Goal: Task Accomplishment & Management: Use online tool/utility

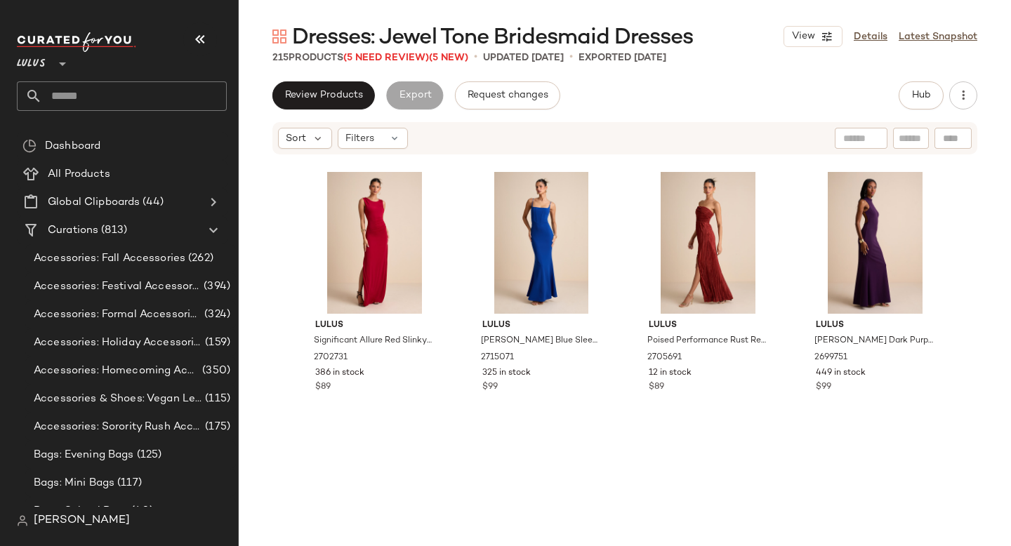
scroll to position [1595, 0]
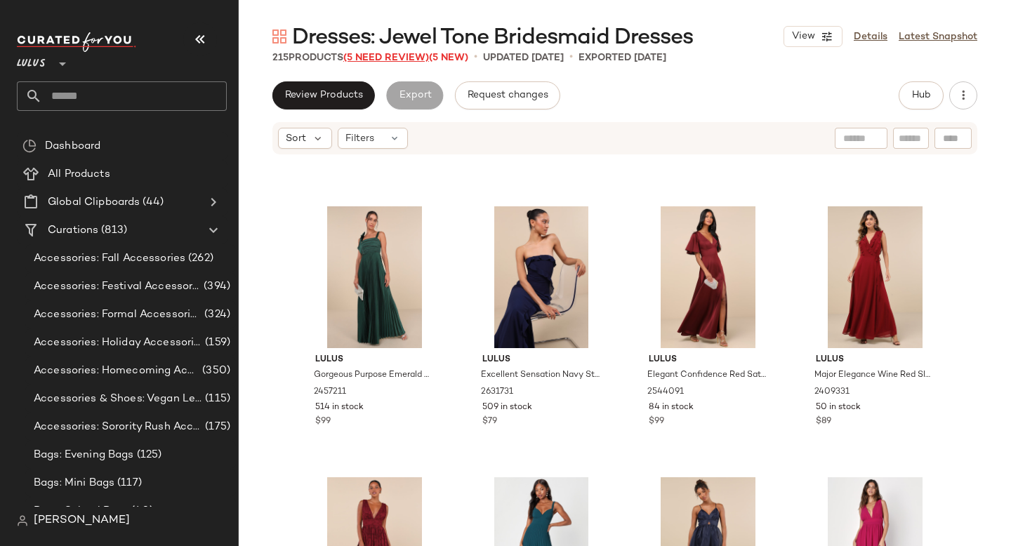
click at [409, 58] on span "(5 Need Review)" at bounding box center [386, 58] width 86 height 11
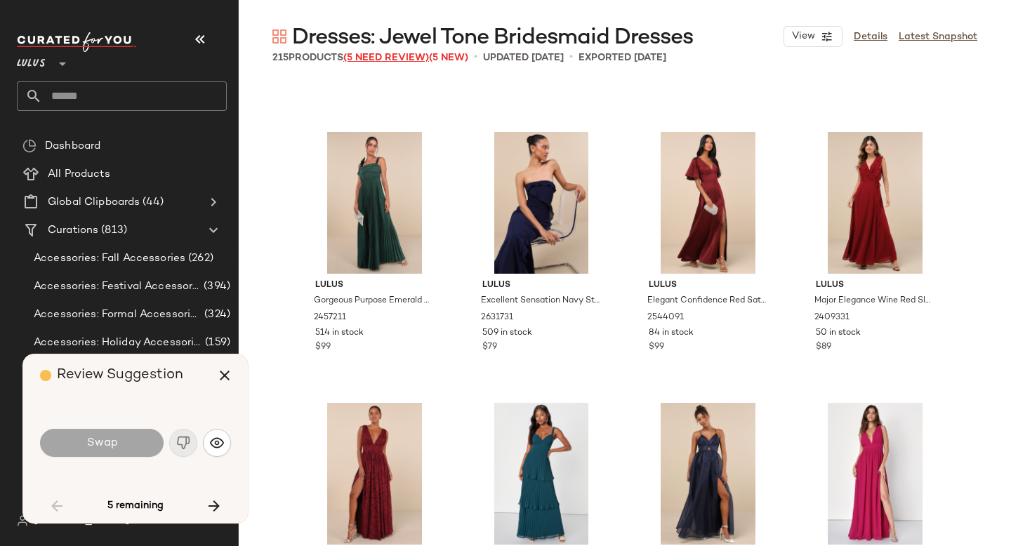
scroll to position [3253, 0]
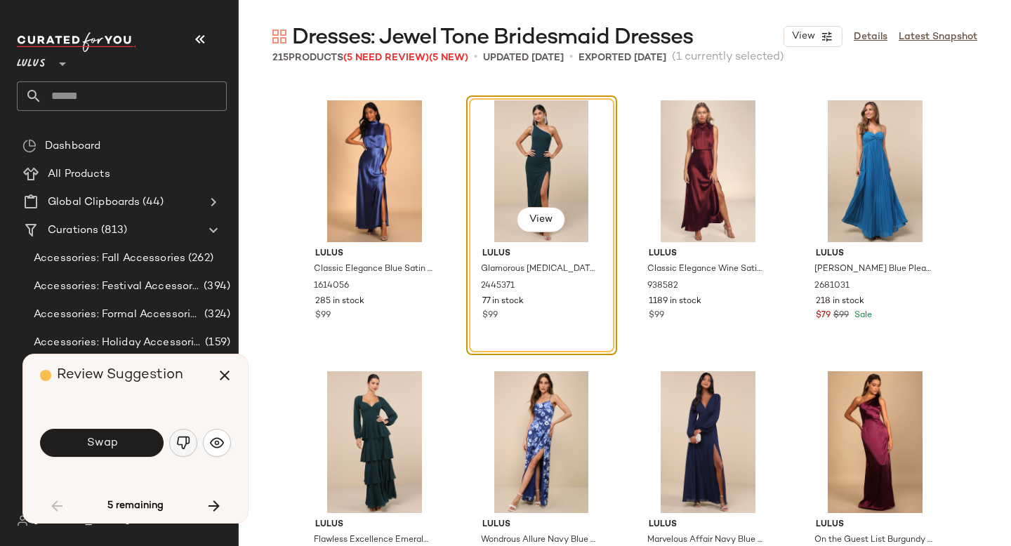
click at [184, 434] on button "button" at bounding box center [183, 443] width 28 height 28
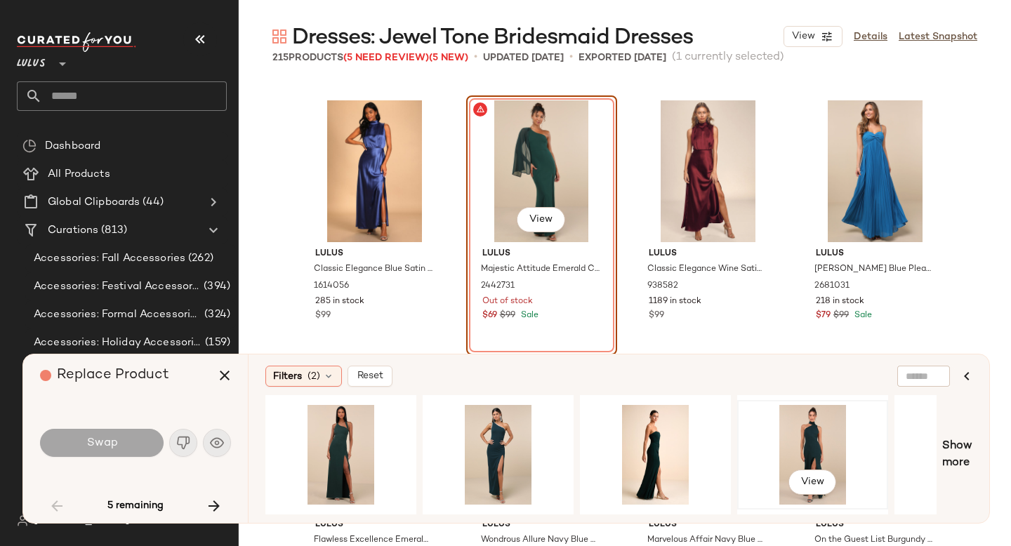
click at [796, 436] on div "View" at bounding box center [812, 455] width 141 height 100
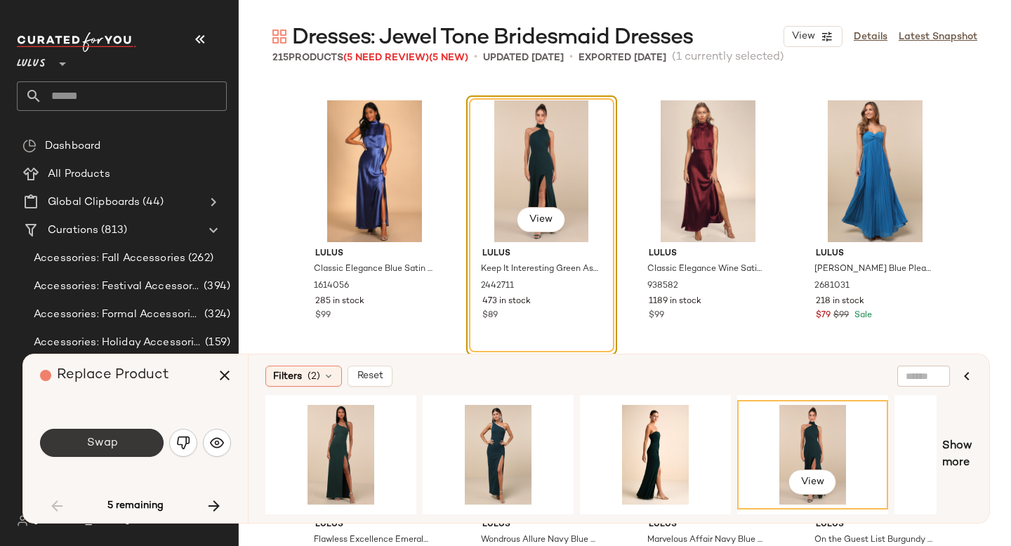
click at [79, 442] on button "Swap" at bounding box center [102, 443] width 124 height 28
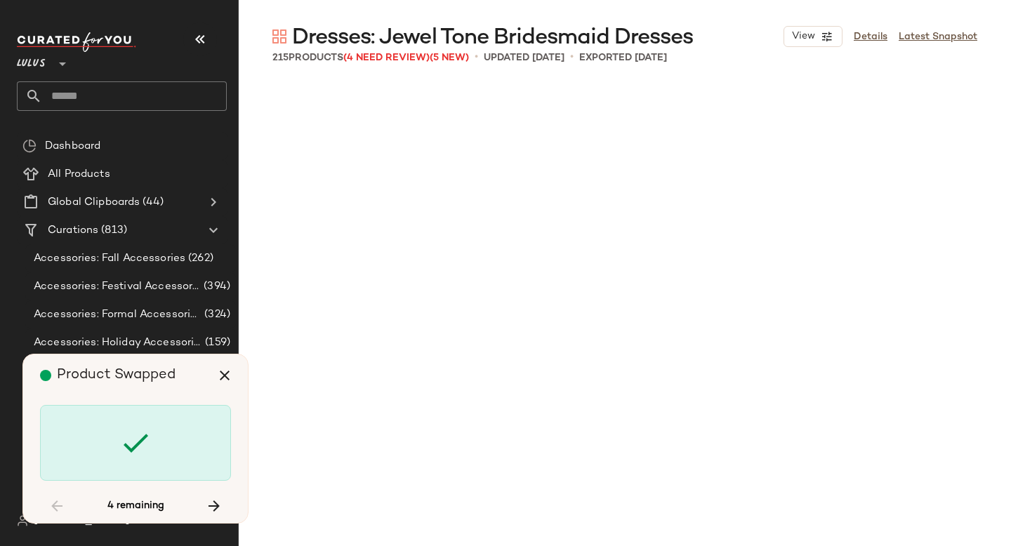
scroll to position [9216, 0]
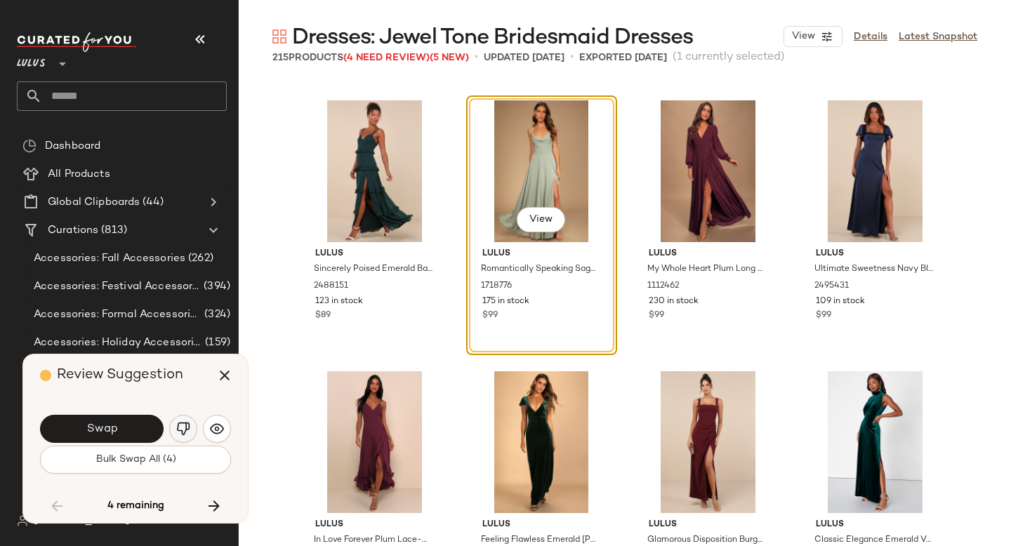
click at [174, 428] on button "button" at bounding box center [183, 429] width 28 height 28
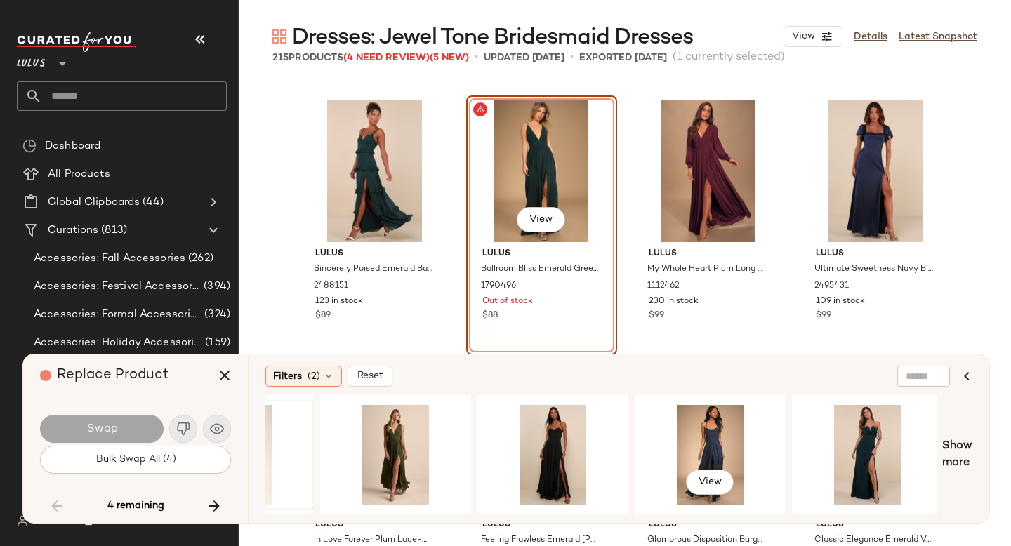
scroll to position [0, 419]
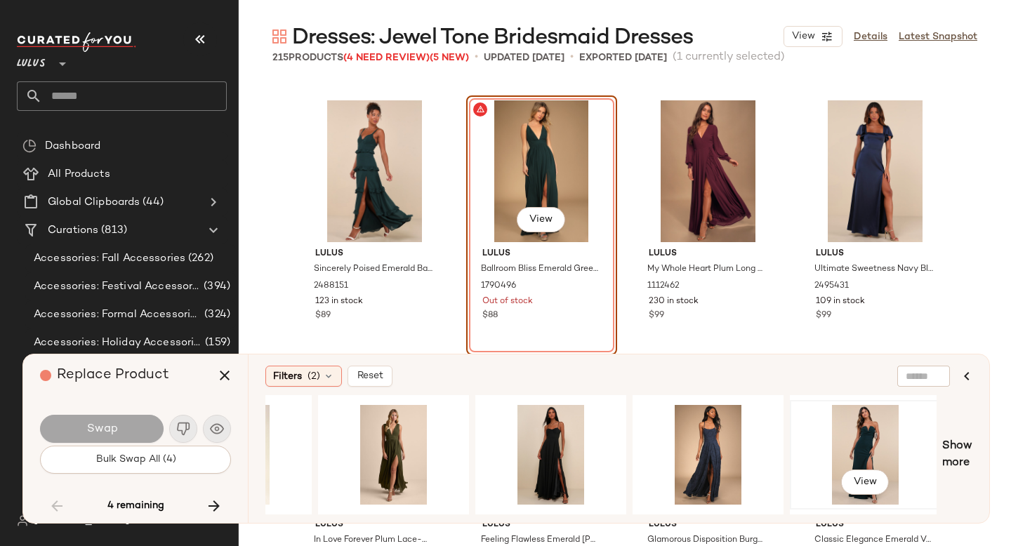
click at [855, 437] on div "View" at bounding box center [865, 455] width 141 height 100
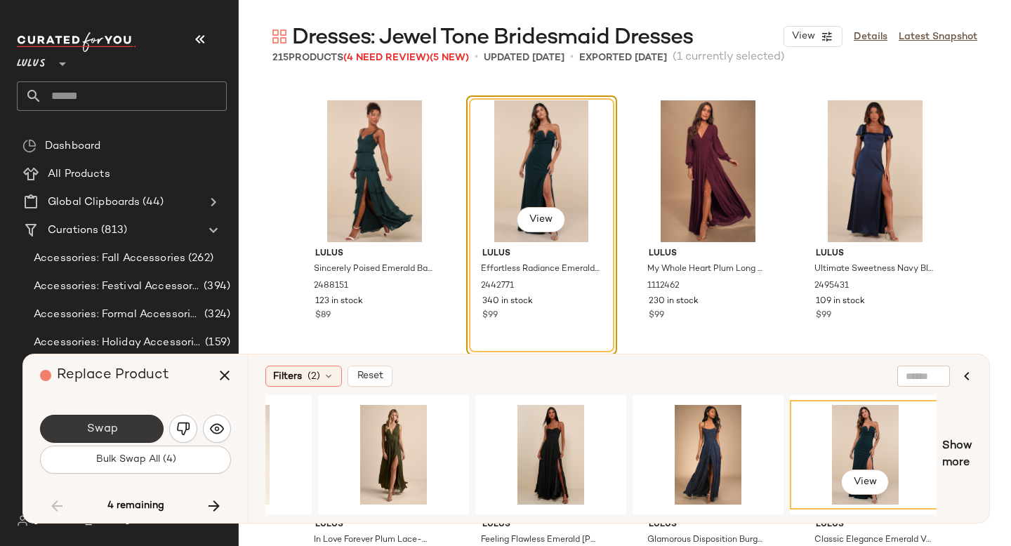
click at [115, 426] on span "Swap" at bounding box center [102, 429] width 32 height 13
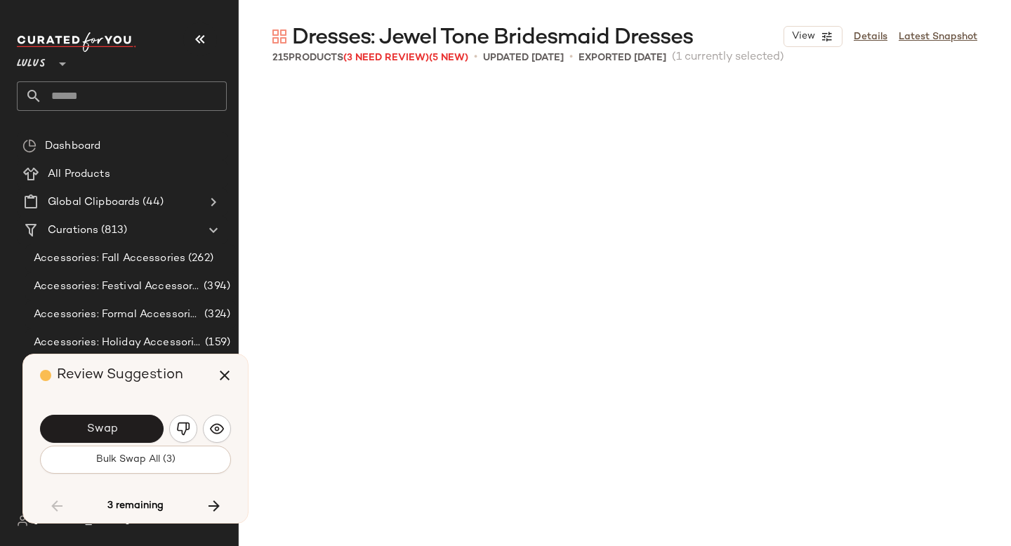
scroll to position [9758, 0]
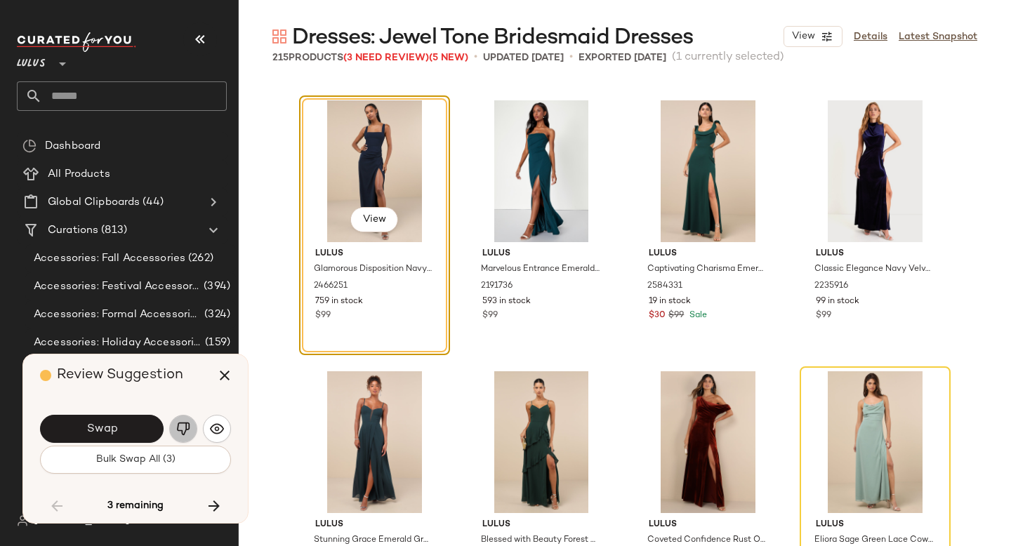
click at [187, 423] on img "button" at bounding box center [183, 429] width 14 height 14
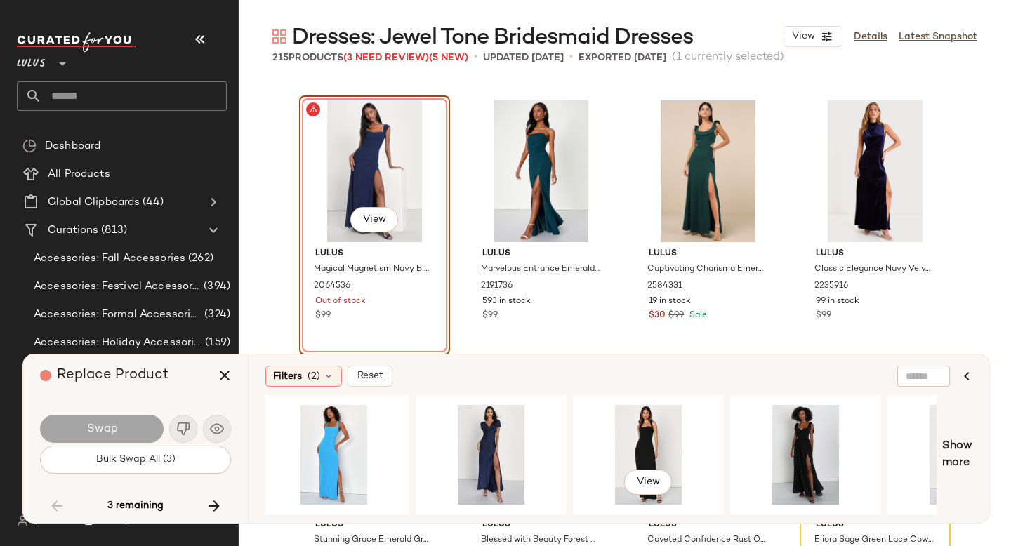
scroll to position [0, 487]
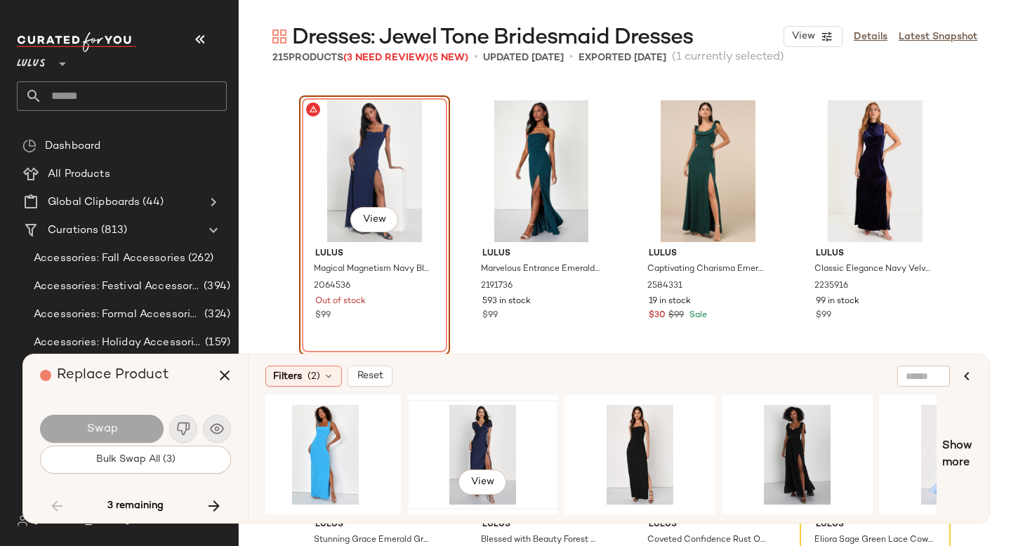
click at [433, 455] on div "View" at bounding box center [482, 455] width 141 height 100
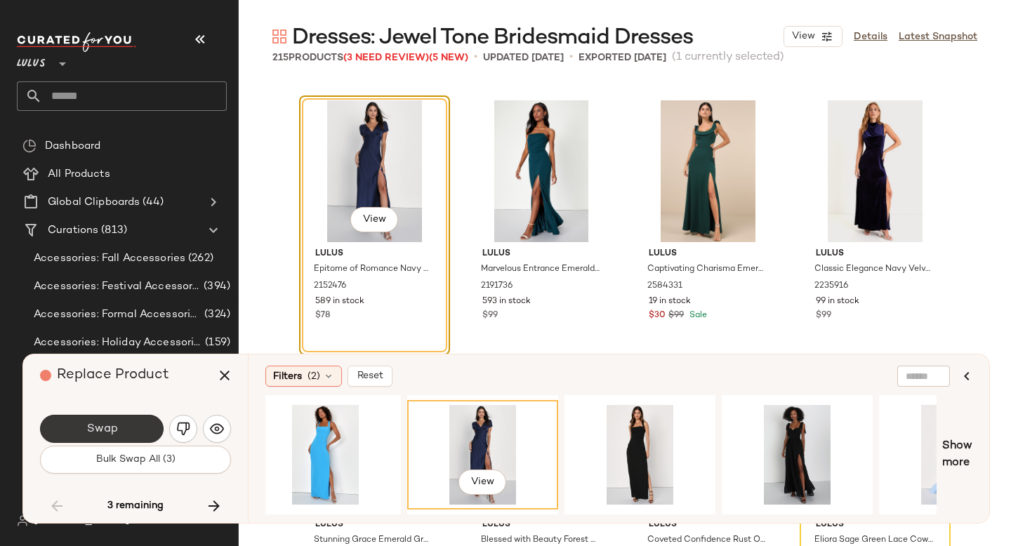
click at [129, 426] on button "Swap" at bounding box center [102, 429] width 124 height 28
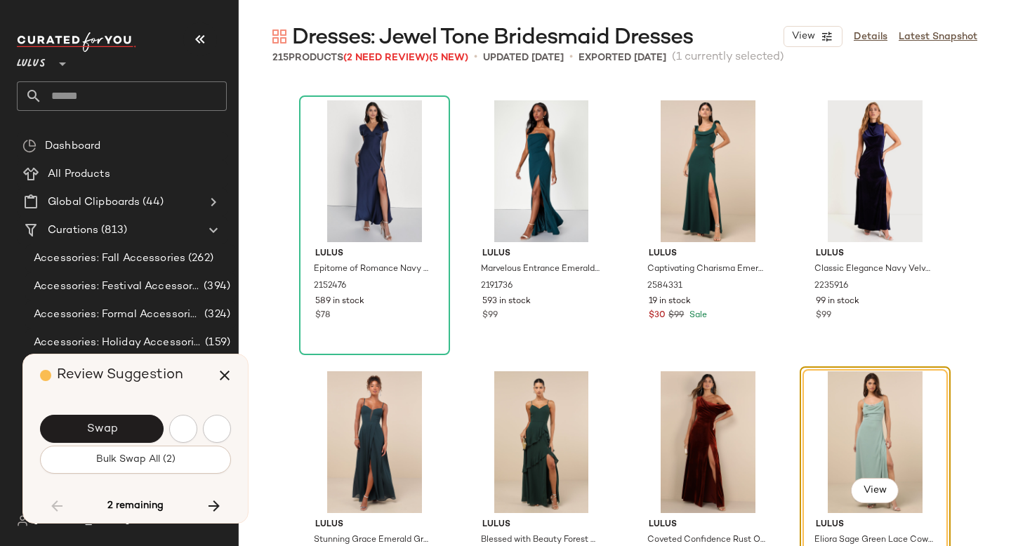
scroll to position [10029, 0]
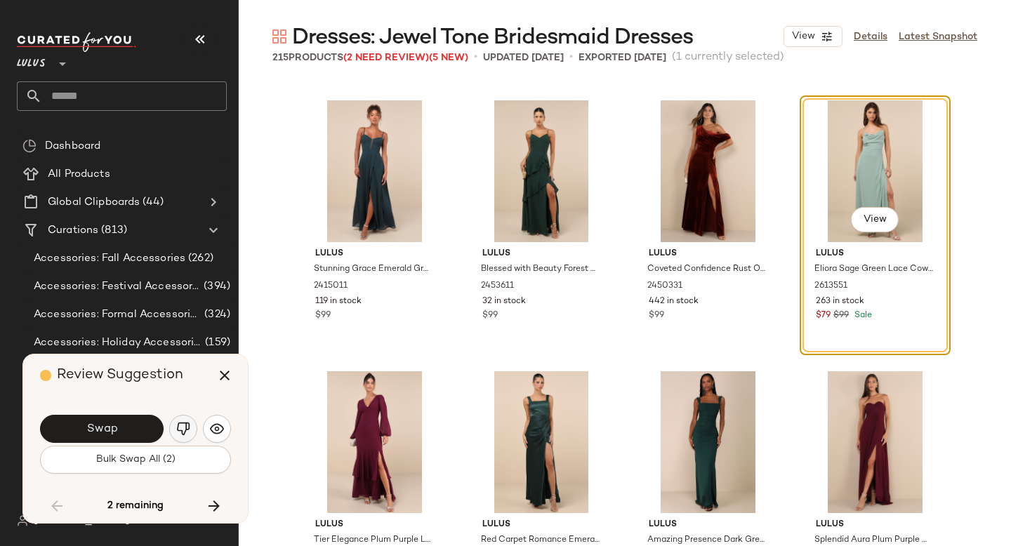
click at [178, 432] on img "button" at bounding box center [183, 429] width 14 height 14
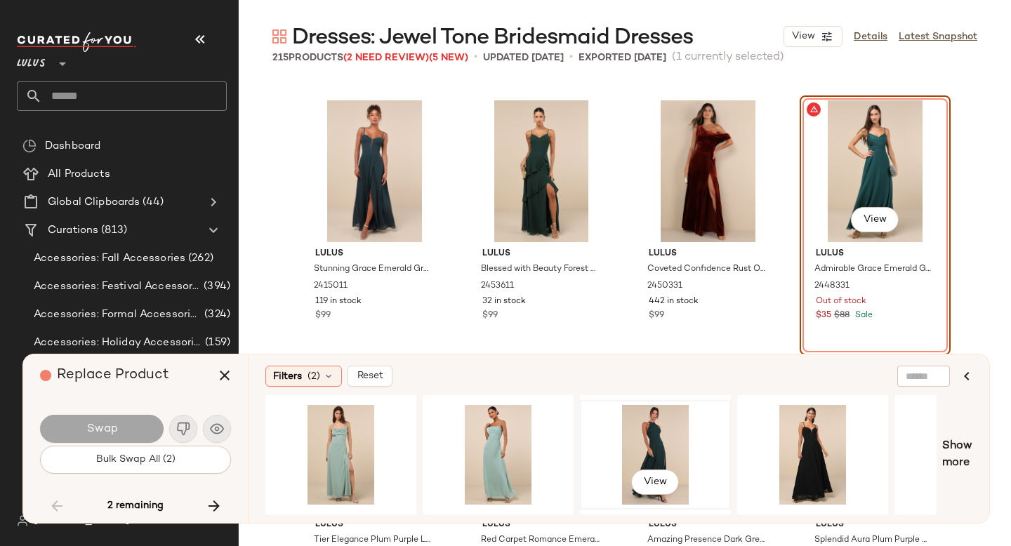
click at [662, 416] on div "View" at bounding box center [655, 455] width 141 height 100
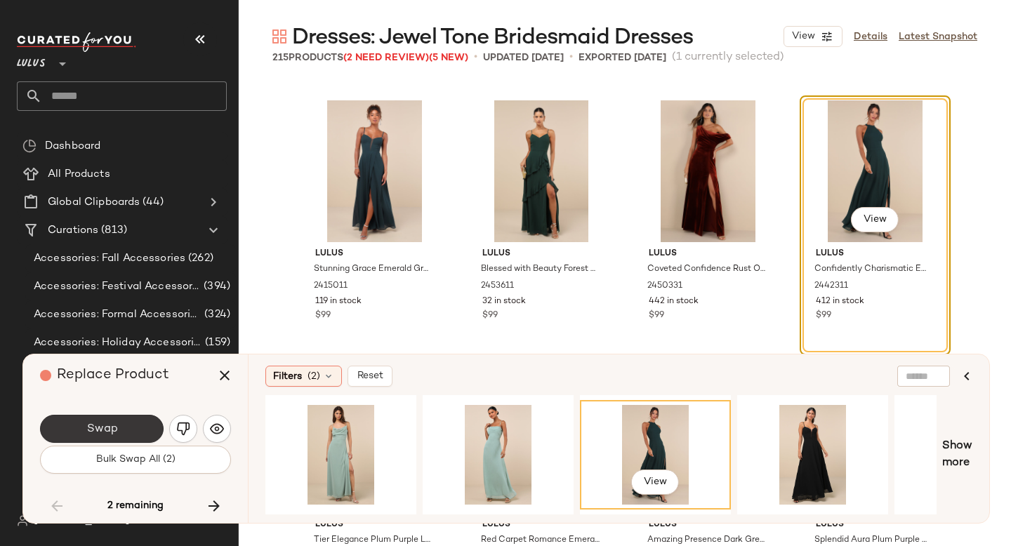
click at [95, 423] on span "Swap" at bounding box center [102, 429] width 32 height 13
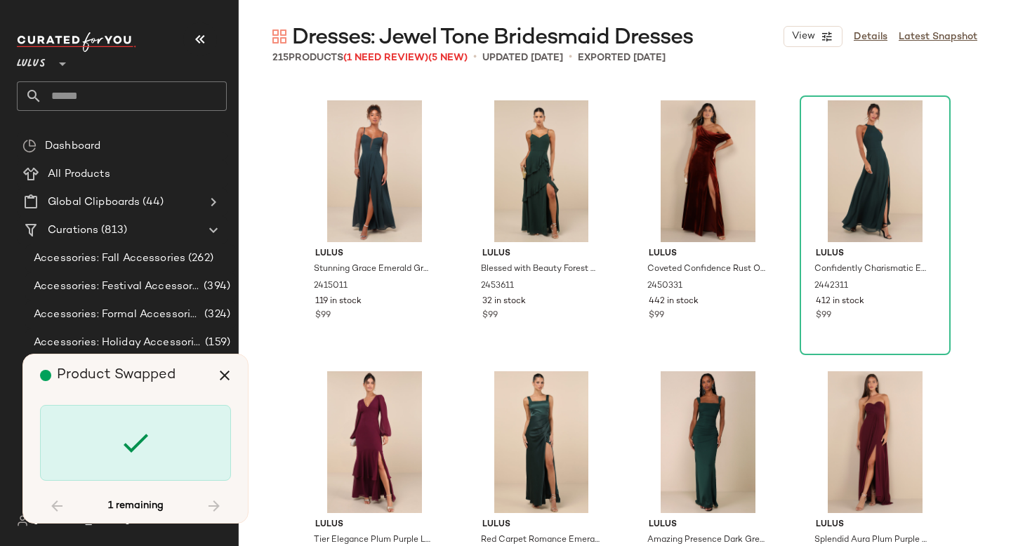
scroll to position [13010, 0]
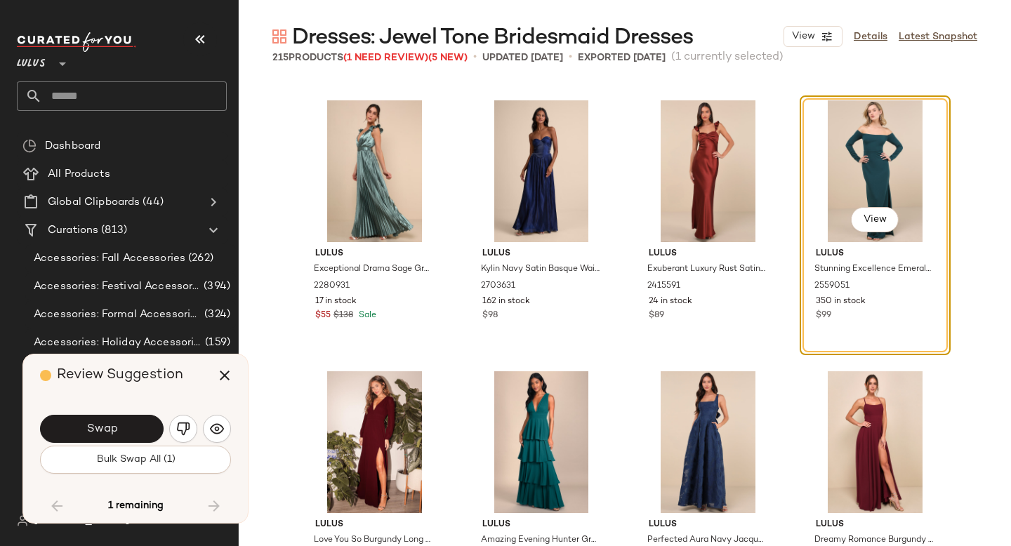
click at [95, 423] on span "Swap" at bounding box center [102, 429] width 32 height 13
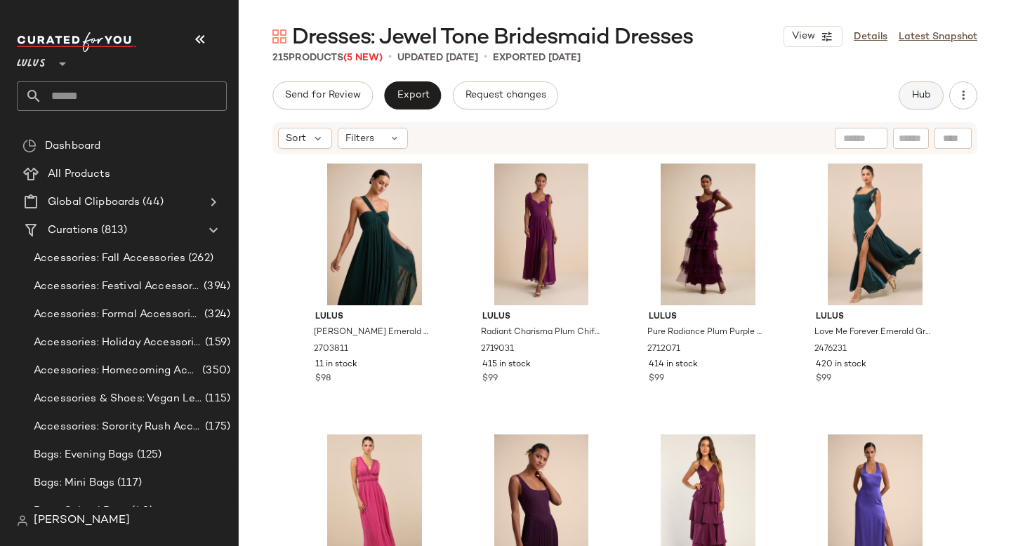
click at [933, 95] on button "Hub" at bounding box center [921, 95] width 45 height 28
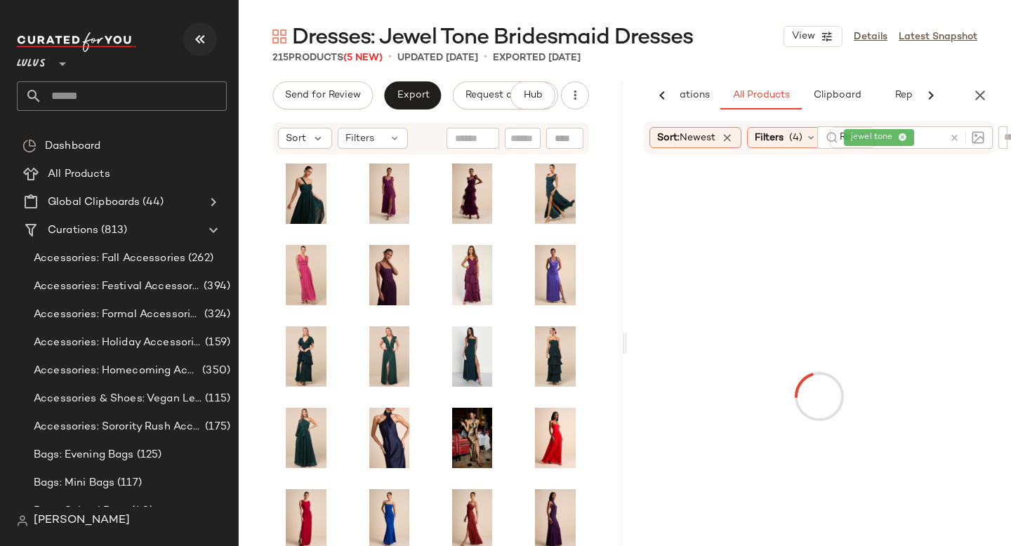
click at [209, 39] on button "button" at bounding box center [200, 39] width 34 height 34
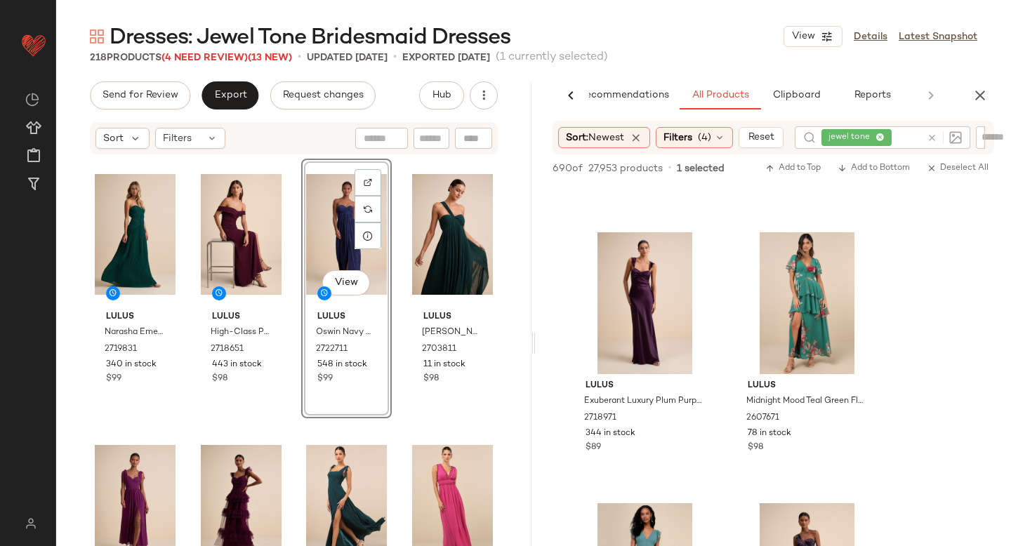
scroll to position [1583, 0]
click at [690, 249] on div at bounding box center [696, 252] width 27 height 27
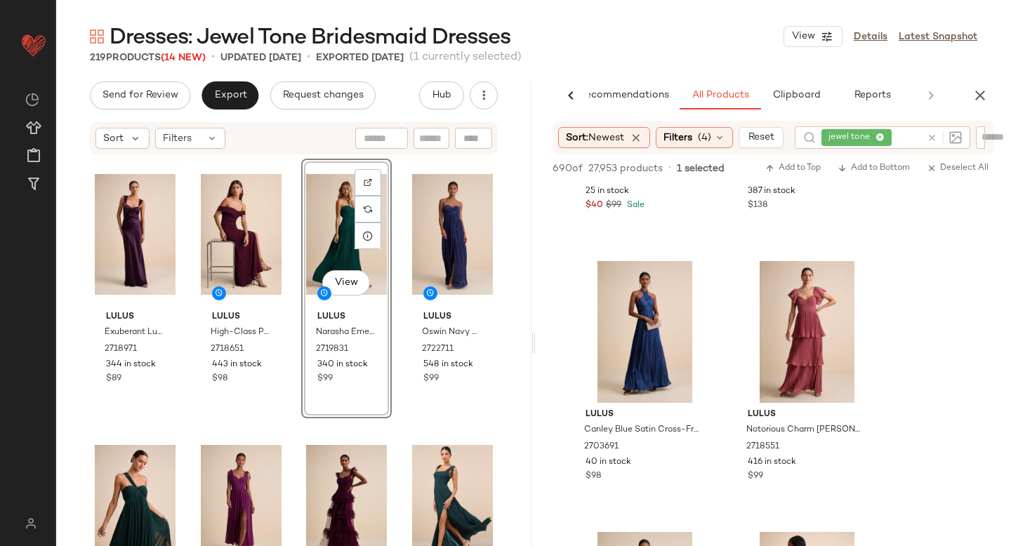
scroll to position [2131, 0]
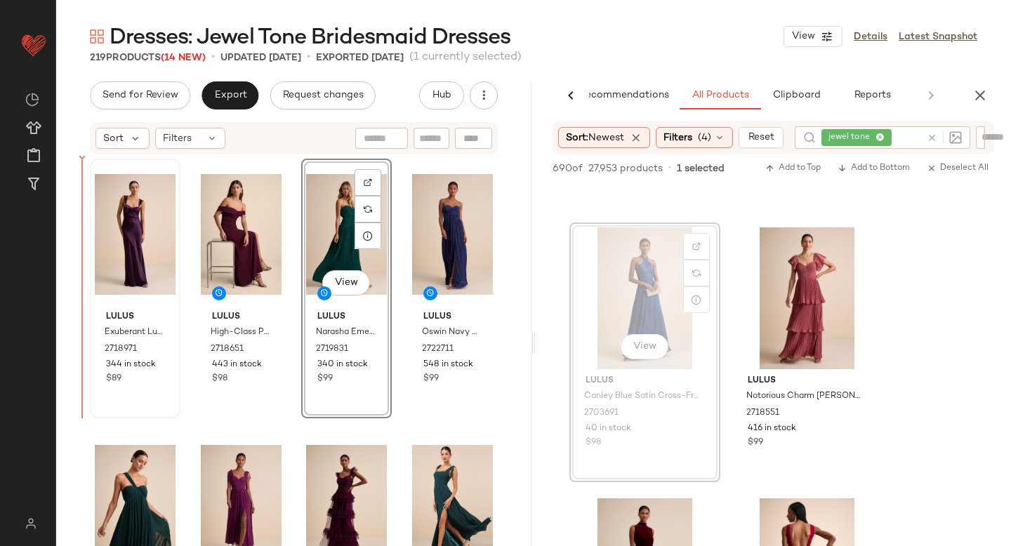
drag, startPoint x: 640, startPoint y: 279, endPoint x: 105, endPoint y: 311, distance: 536.0
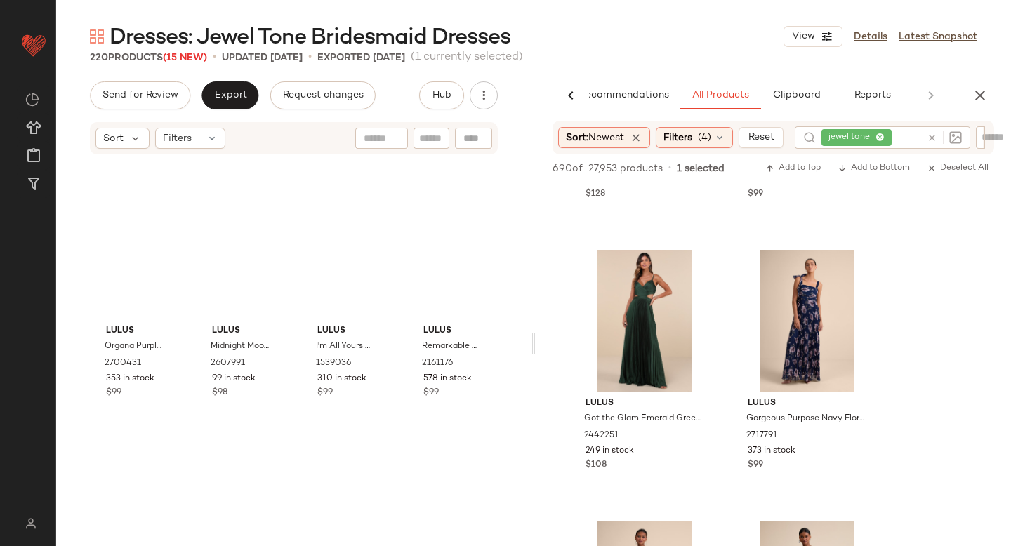
scroll to position [0, 0]
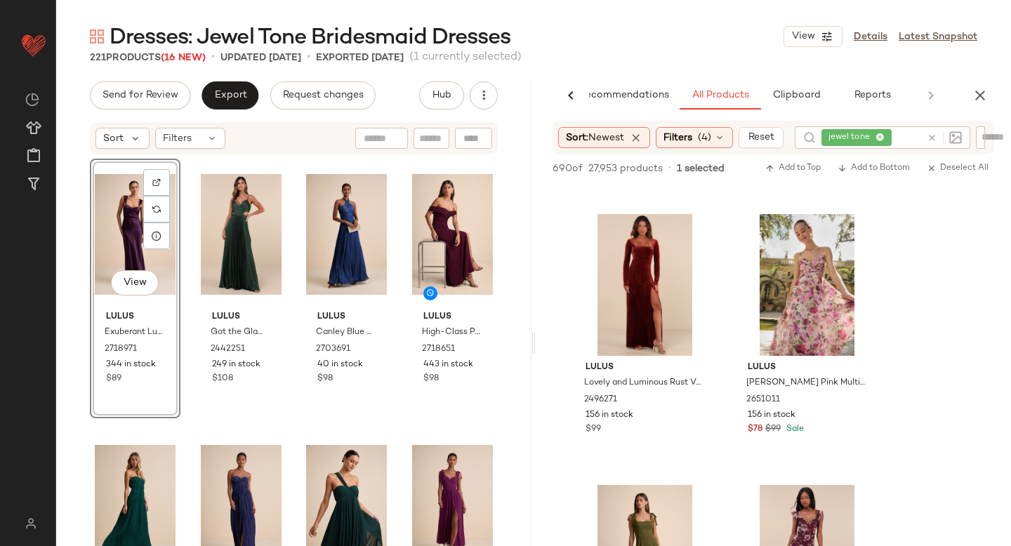
scroll to position [10271, 0]
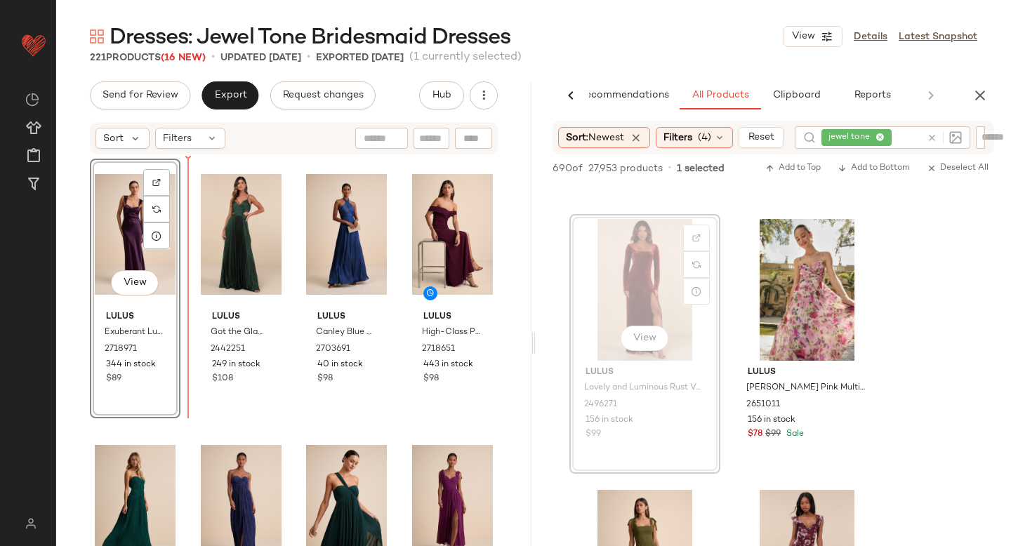
drag, startPoint x: 632, startPoint y: 259, endPoint x: 169, endPoint y: 350, distance: 471.7
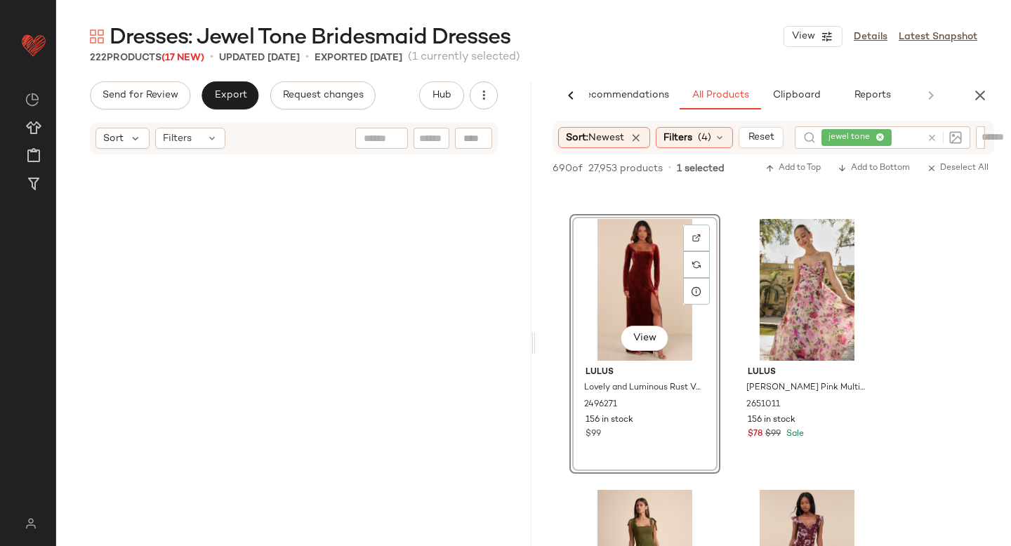
scroll to position [0, 0]
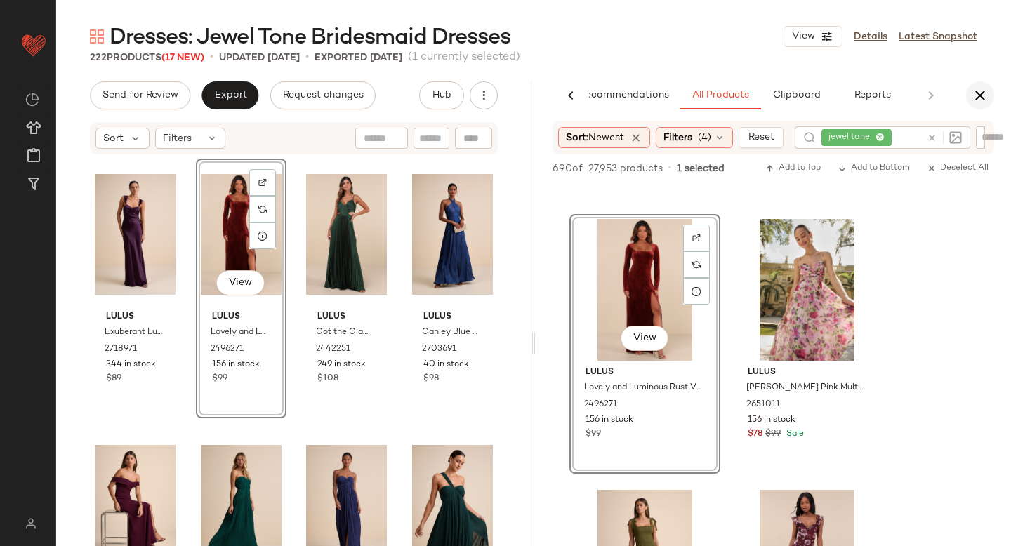
click at [980, 97] on icon "button" at bounding box center [980, 95] width 17 height 17
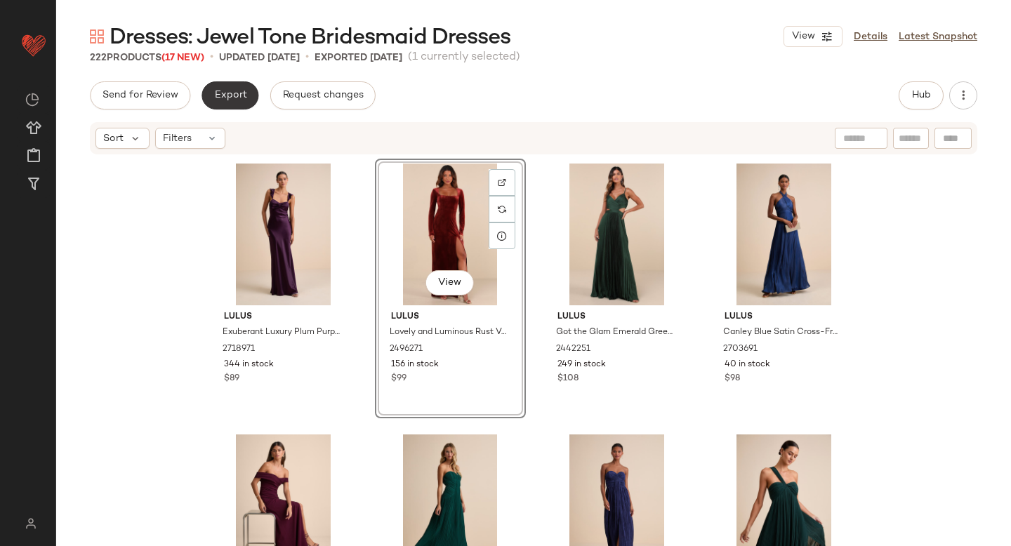
click at [226, 93] on span "Export" at bounding box center [229, 95] width 33 height 11
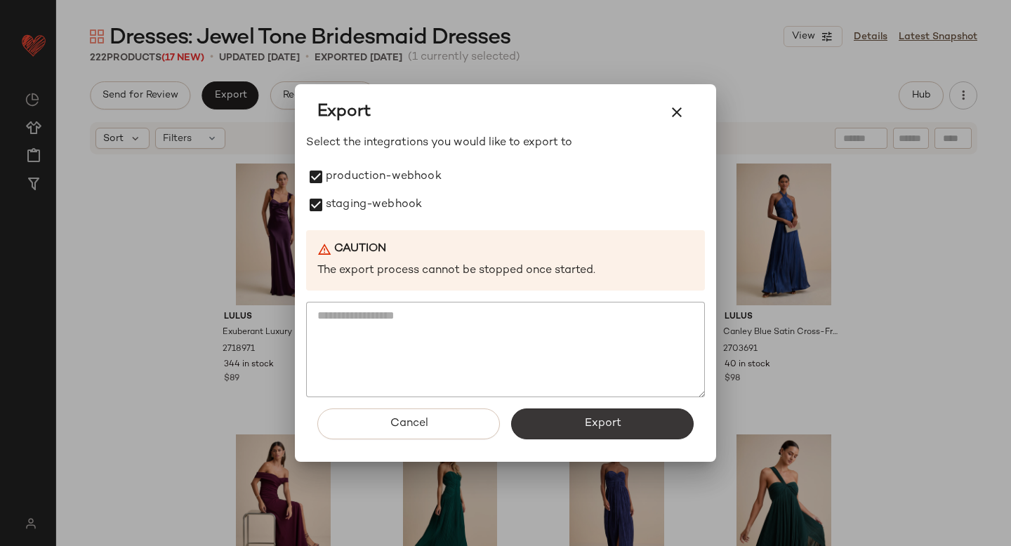
click at [566, 420] on button "Export" at bounding box center [602, 424] width 183 height 31
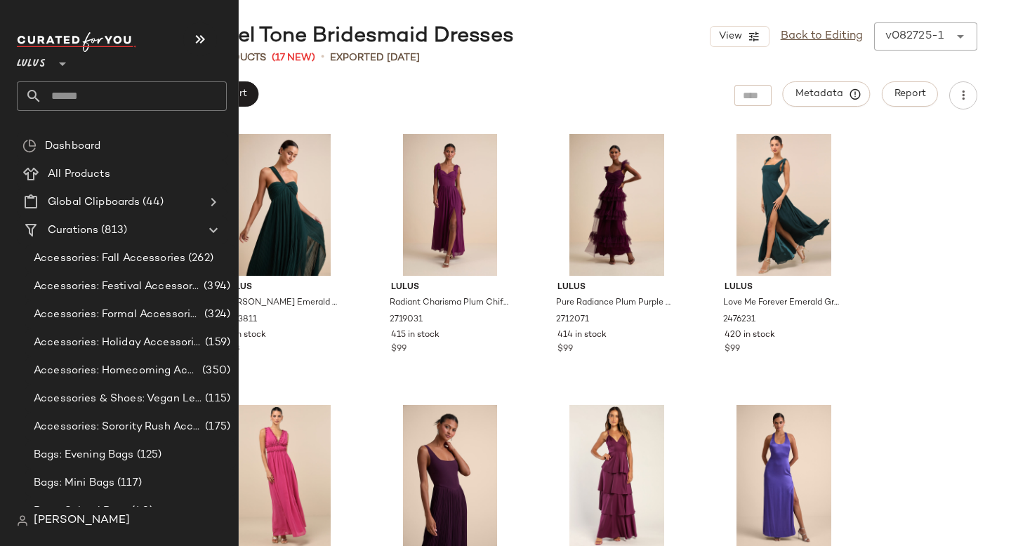
click at [88, 100] on input "text" at bounding box center [134, 95] width 185 height 29
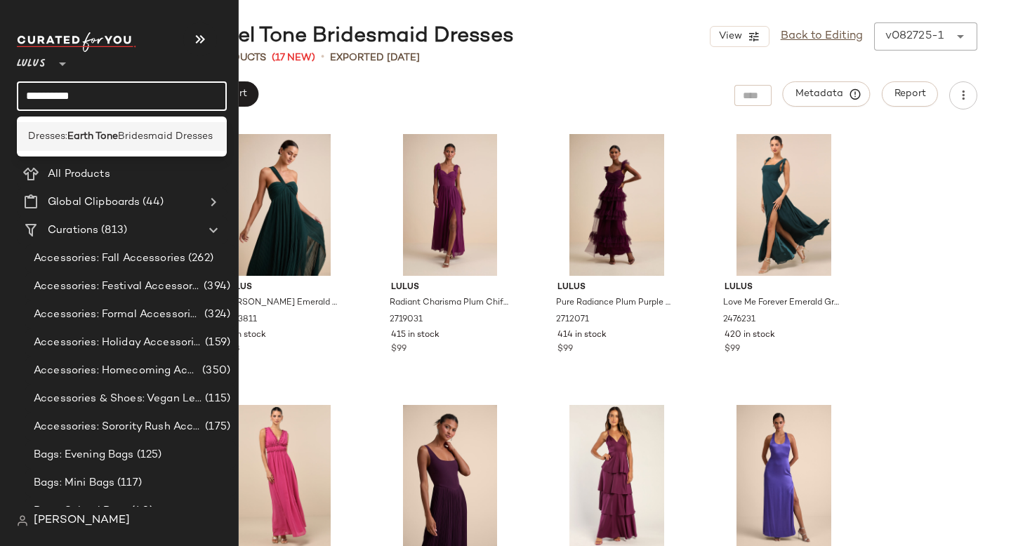
type input "**********"
click at [110, 133] on b "Earth Tone" at bounding box center [92, 136] width 51 height 15
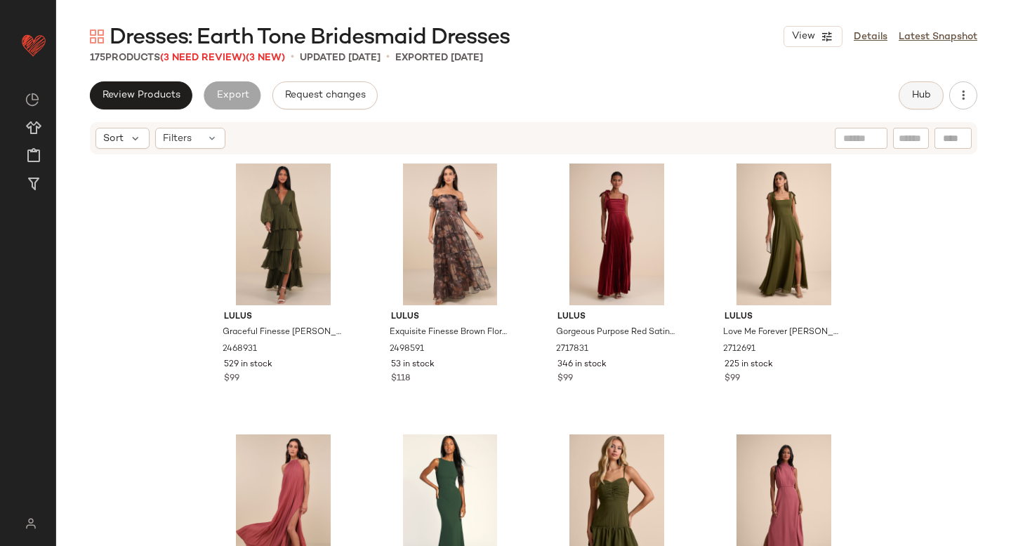
click at [925, 94] on span "Hub" at bounding box center [921, 95] width 20 height 11
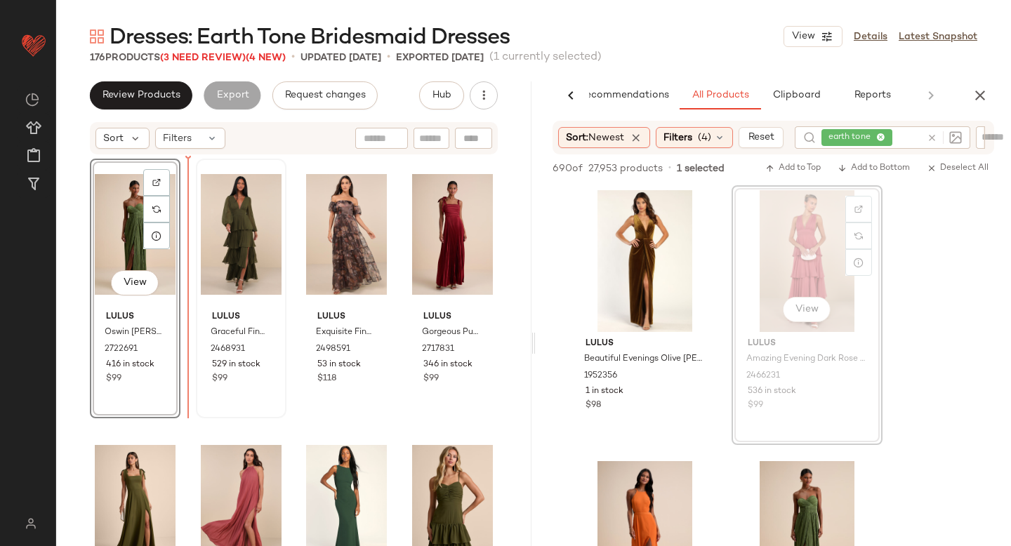
drag, startPoint x: 804, startPoint y: 255, endPoint x: 194, endPoint y: 360, distance: 619.2
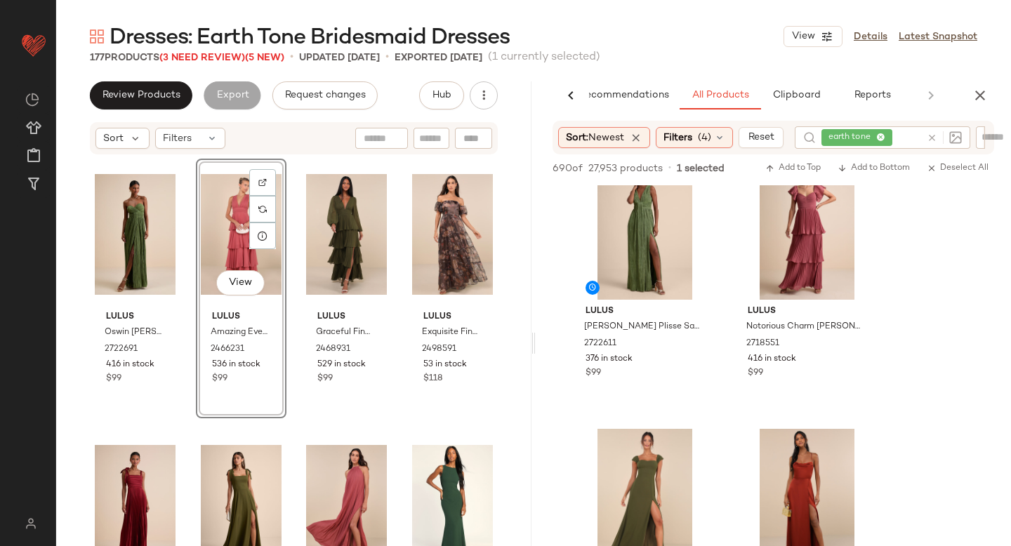
scroll to position [854, 0]
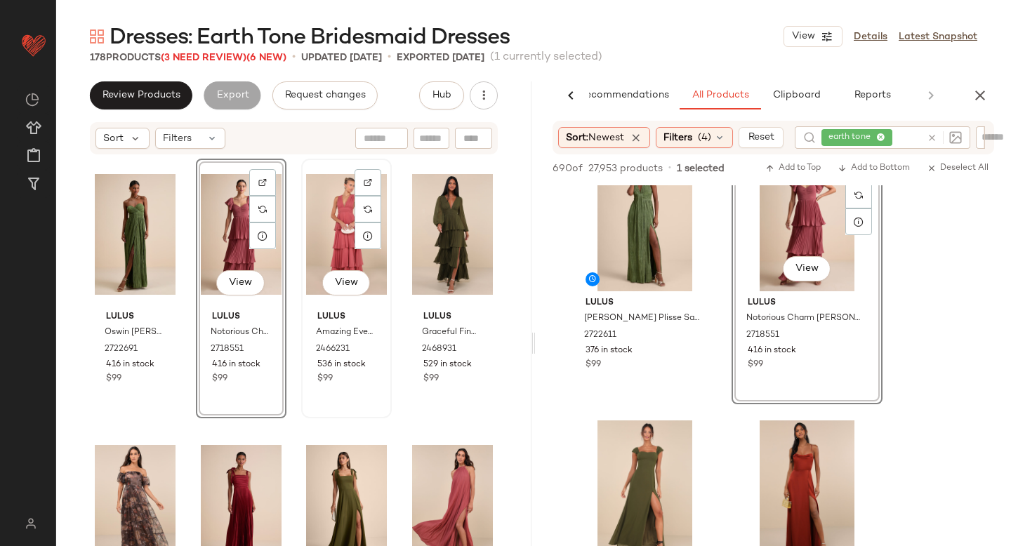
click at [340, 216] on div "View" at bounding box center [346, 235] width 81 height 142
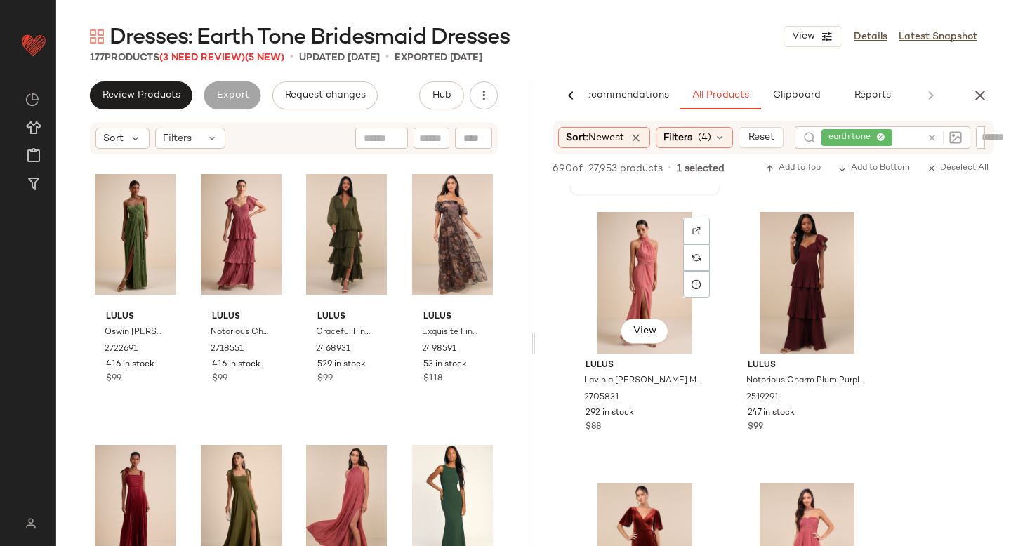
scroll to position [1334, 0]
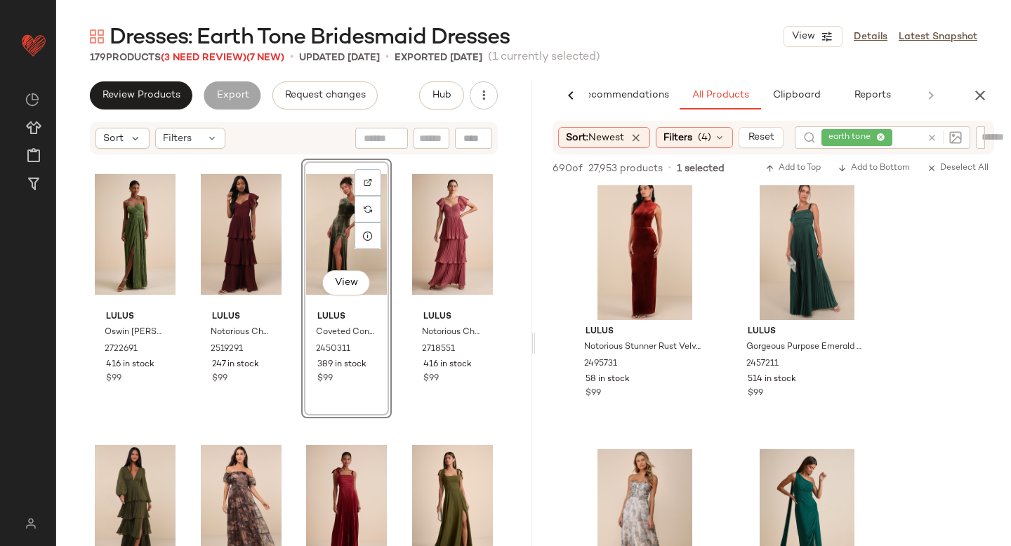
scroll to position [4325, 0]
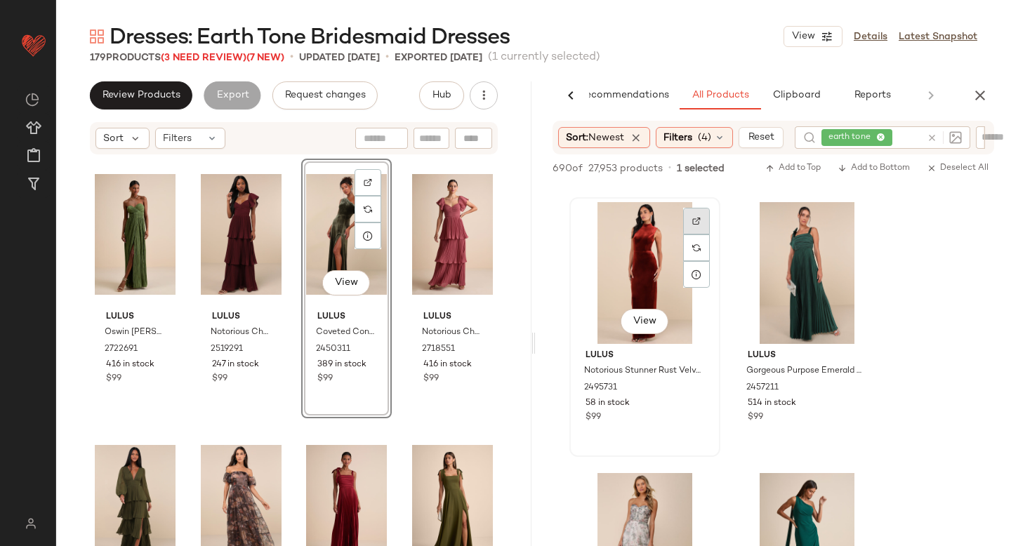
click at [702, 218] on div at bounding box center [696, 221] width 27 height 27
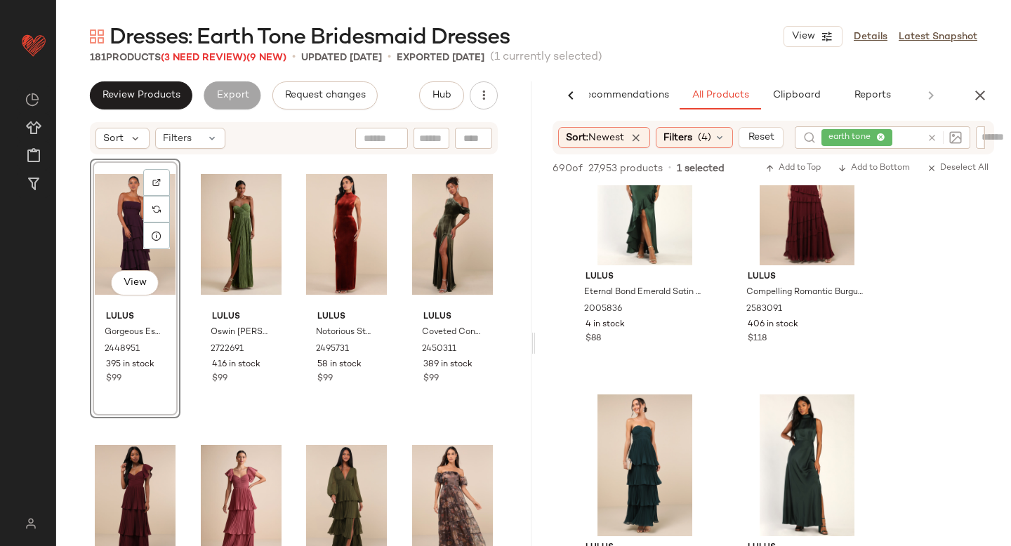
scroll to position [7259, 0]
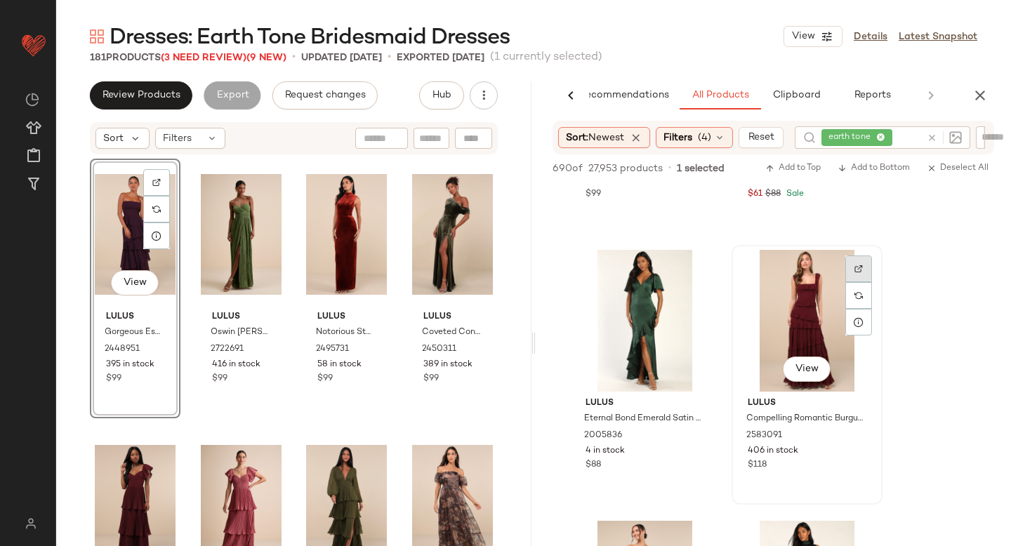
click at [857, 265] on img at bounding box center [859, 269] width 8 height 8
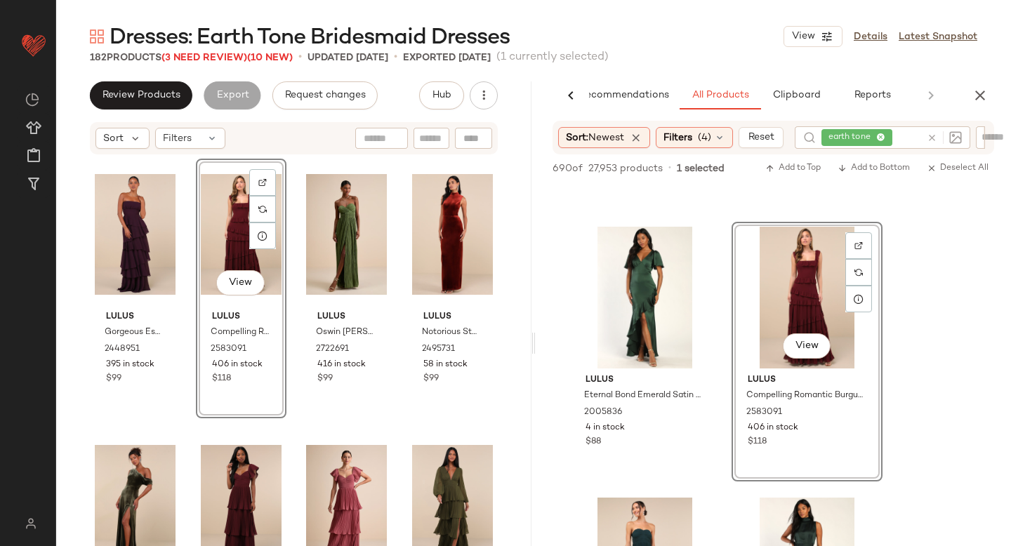
scroll to position [7294, 0]
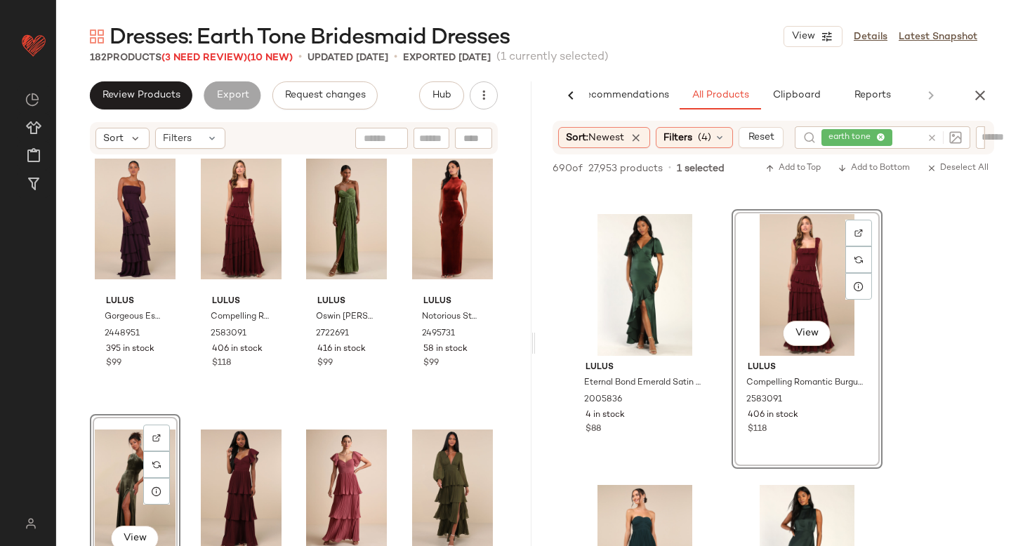
scroll to position [16, 0]
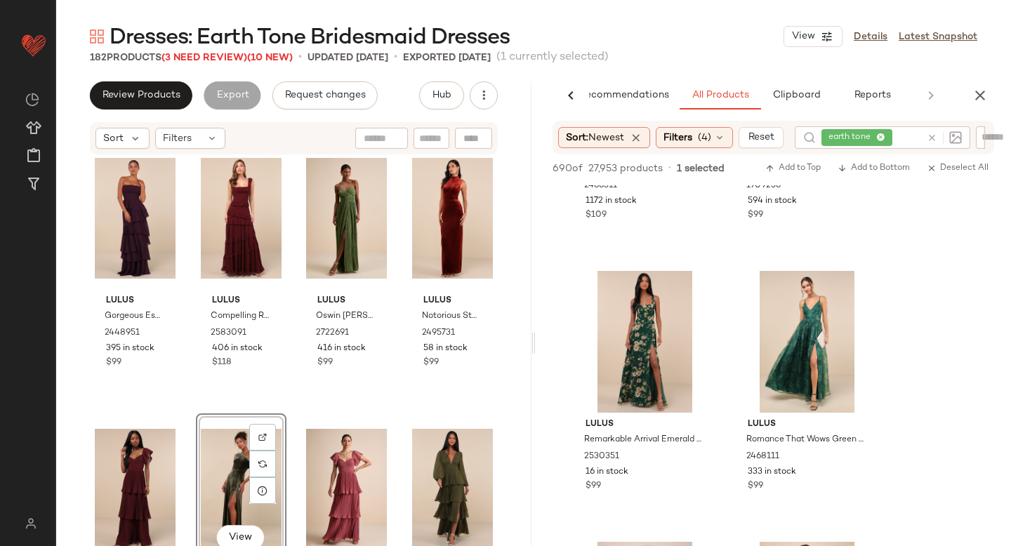
scroll to position [7791, 0]
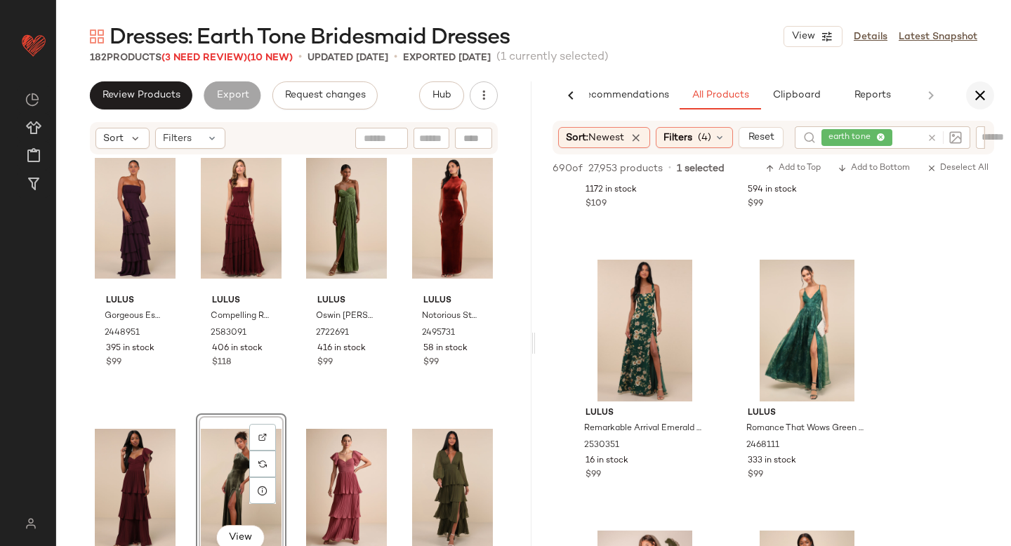
click at [976, 105] on button "button" at bounding box center [980, 95] width 28 height 28
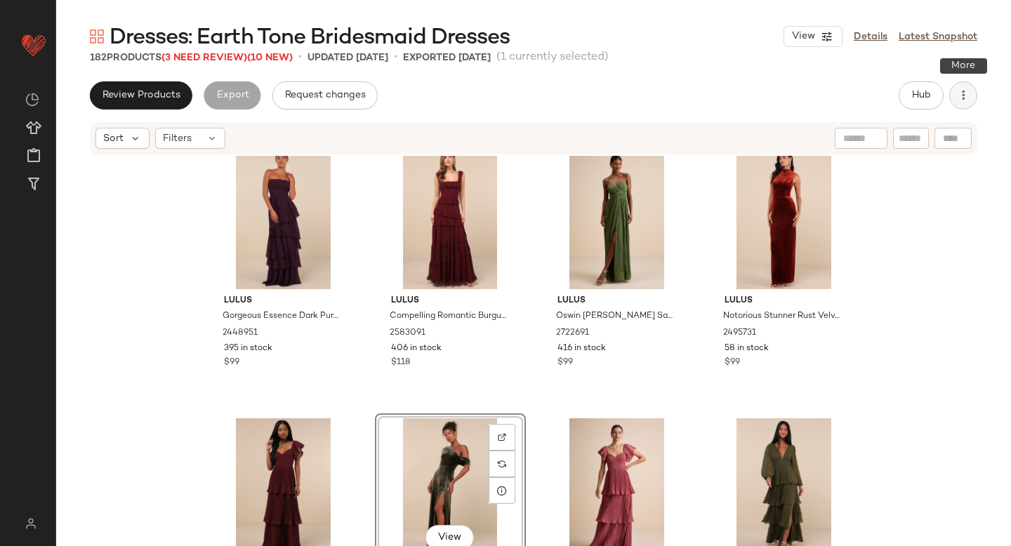
click at [966, 89] on icon "button" at bounding box center [963, 95] width 14 height 14
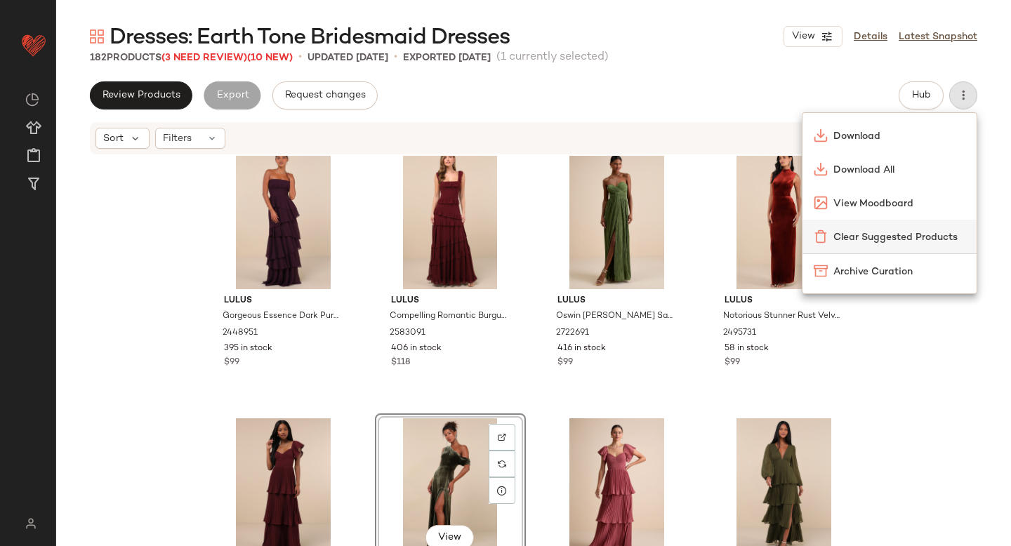
click at [902, 232] on span "Clear Suggested Products" at bounding box center [900, 237] width 132 height 15
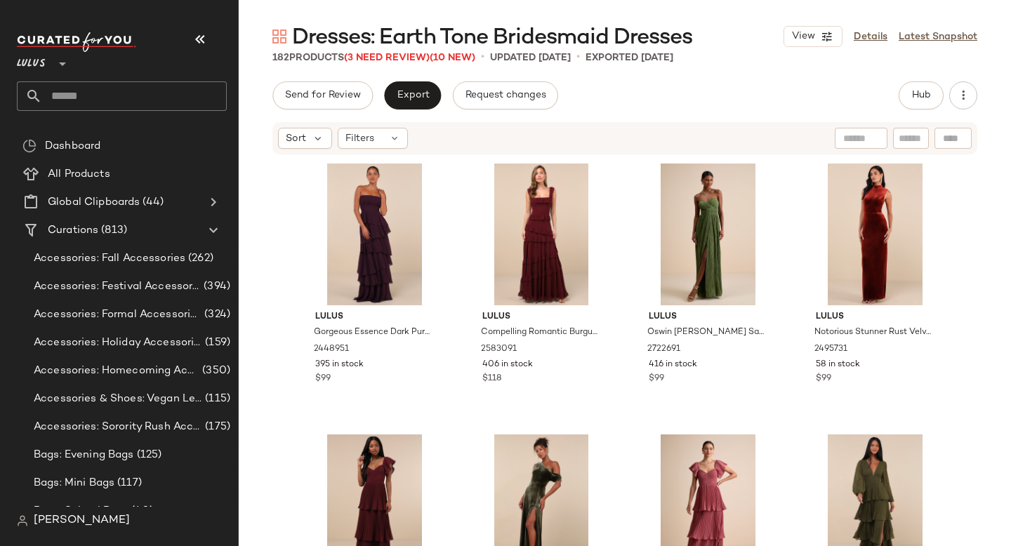
click at [421, 95] on span "Export" at bounding box center [412, 95] width 33 height 11
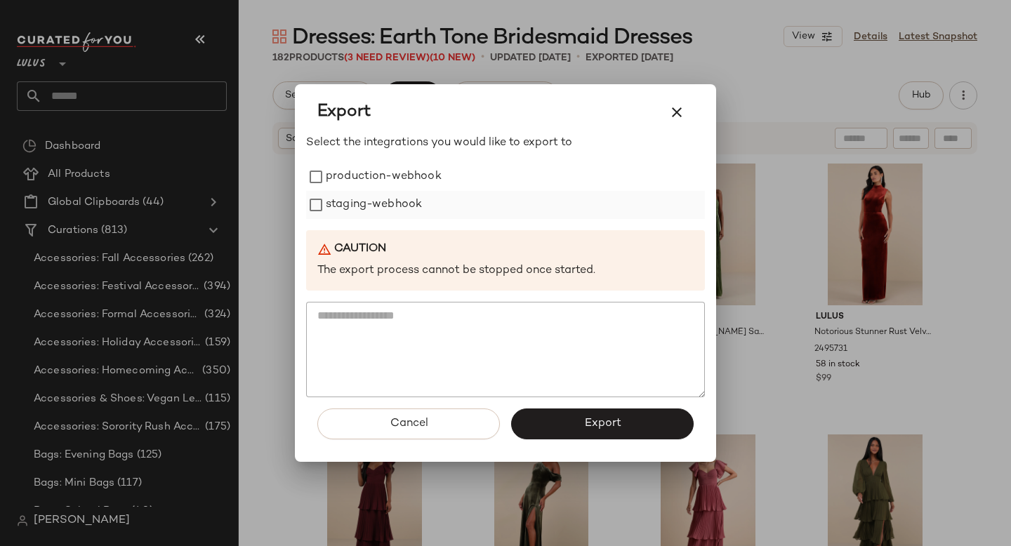
click at [368, 216] on label "staging-webhook" at bounding box center [374, 205] width 96 height 28
click at [369, 179] on label "production-webhook" at bounding box center [384, 177] width 116 height 28
click at [550, 426] on button "Export" at bounding box center [602, 424] width 183 height 31
